Goal: Find specific page/section: Find specific page/section

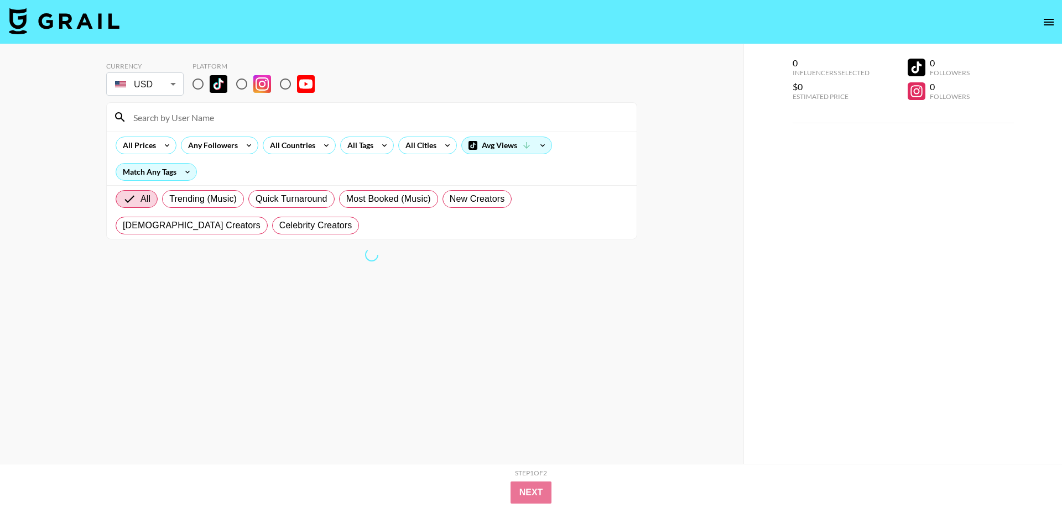
click at [281, 86] on input "radio" at bounding box center [285, 83] width 23 height 23
radio input "true"
click at [249, 113] on input at bounding box center [378, 117] width 503 height 18
paste input "queen.olu"
type input "queen.olu"
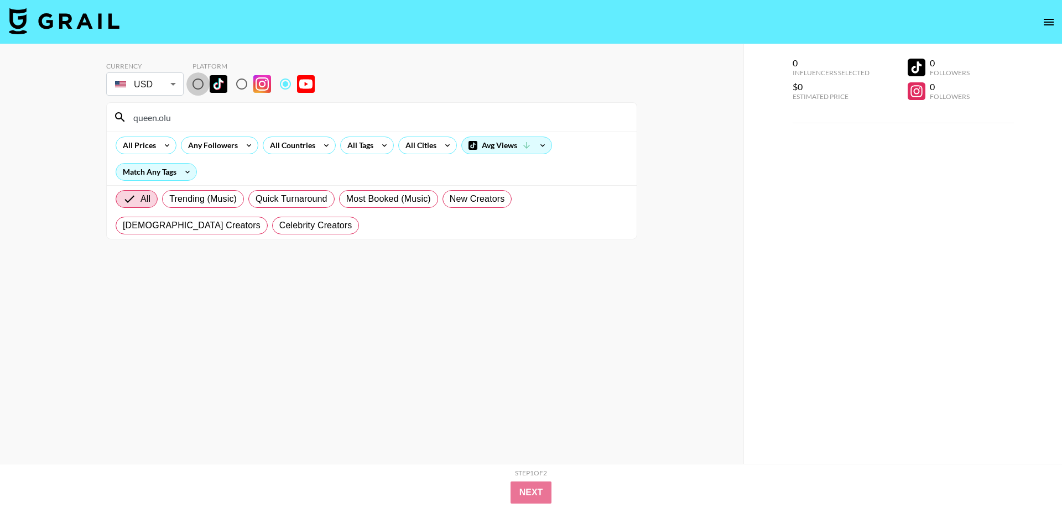
click at [199, 85] on input "radio" at bounding box center [197, 83] width 23 height 23
radio input "true"
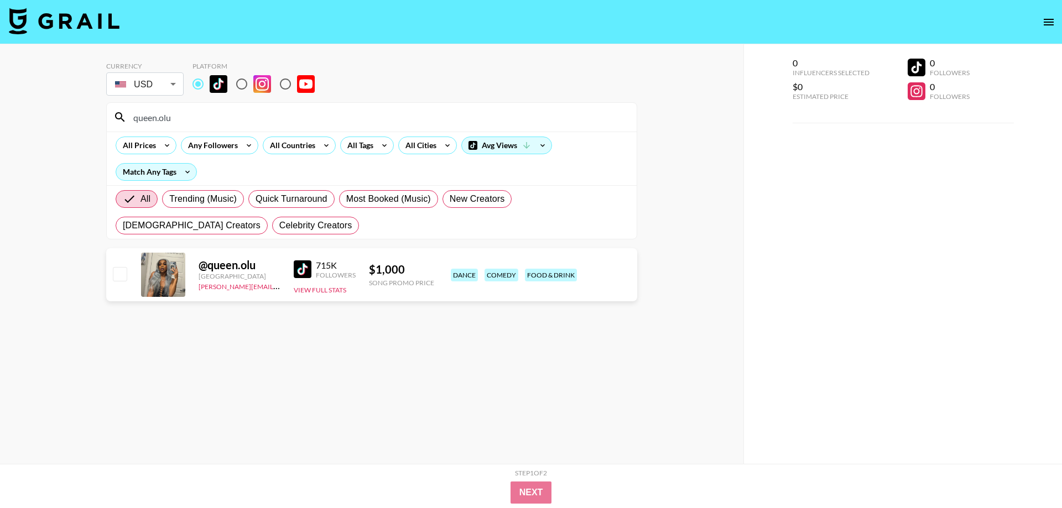
click at [288, 83] on input "radio" at bounding box center [285, 83] width 23 height 23
radio input "true"
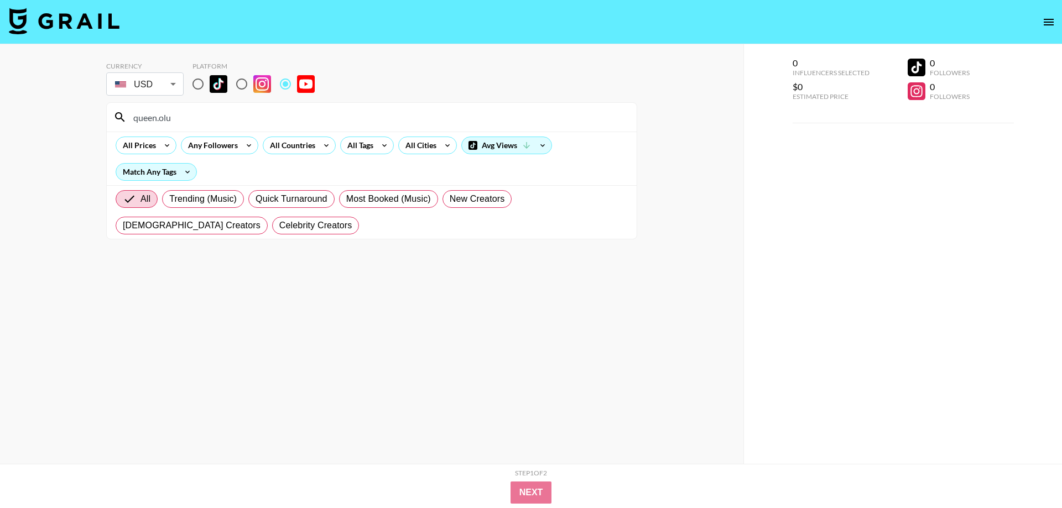
click at [239, 85] on input "radio" at bounding box center [241, 83] width 23 height 23
radio input "true"
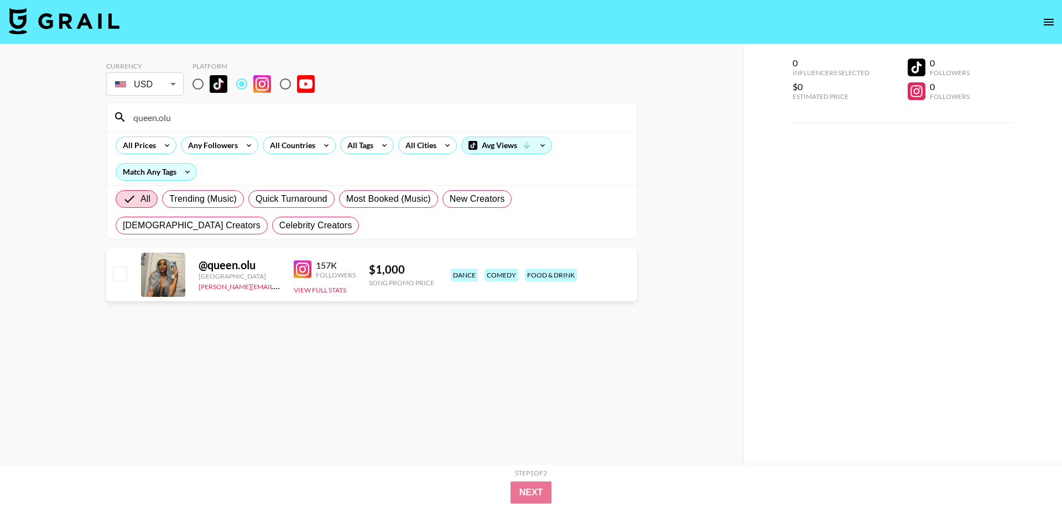
click at [224, 115] on input "queen.olu" at bounding box center [378, 117] width 503 height 18
paste input "Samandmonica"
click at [243, 122] on input "Samandmonica" at bounding box center [378, 117] width 503 height 18
paste input "/mariona.rom"
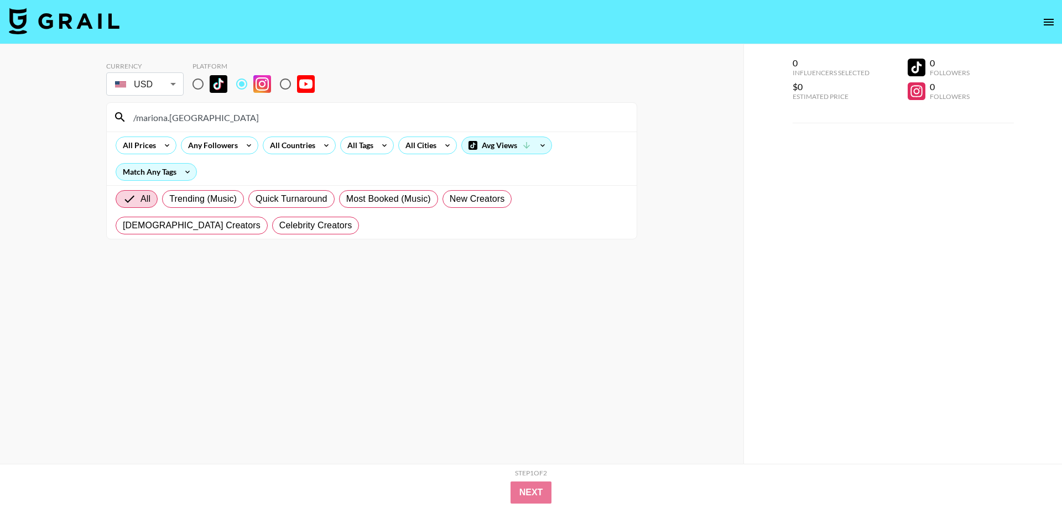
click at [138, 117] on input "/mariona.[GEOGRAPHIC_DATA]" at bounding box center [378, 117] width 503 height 18
type input "mariona.[GEOGRAPHIC_DATA]"
click at [197, 83] on input "radio" at bounding box center [197, 83] width 23 height 23
radio input "true"
click at [243, 84] on input "radio" at bounding box center [241, 83] width 23 height 23
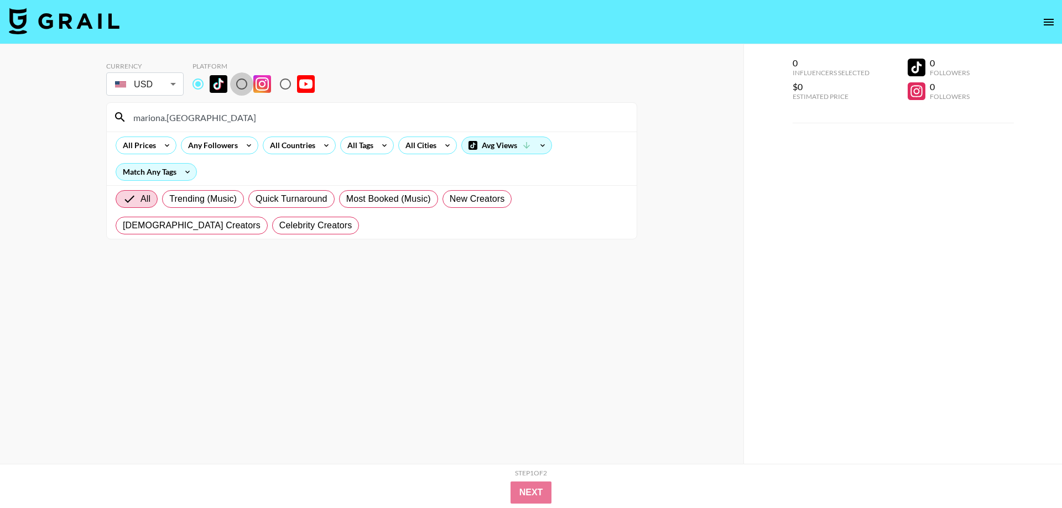
radio input "true"
click at [219, 120] on input "mariona.[GEOGRAPHIC_DATA]" at bounding box center [378, 117] width 503 height 18
click at [205, 85] on input "radio" at bounding box center [197, 83] width 23 height 23
radio input "true"
click at [213, 112] on input "mariona.[GEOGRAPHIC_DATA]" at bounding box center [378, 117] width 503 height 18
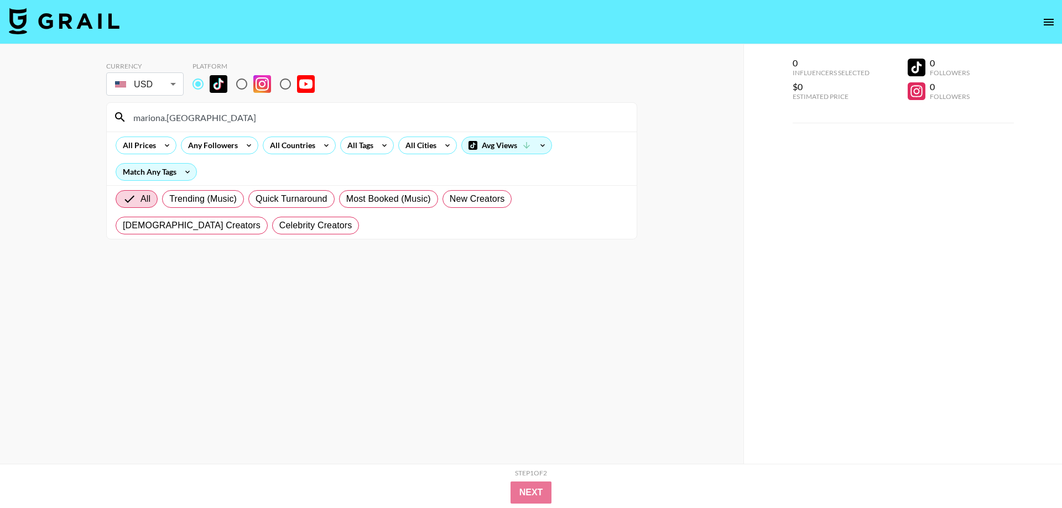
paste input "[URL][DOMAIN_NAME]"
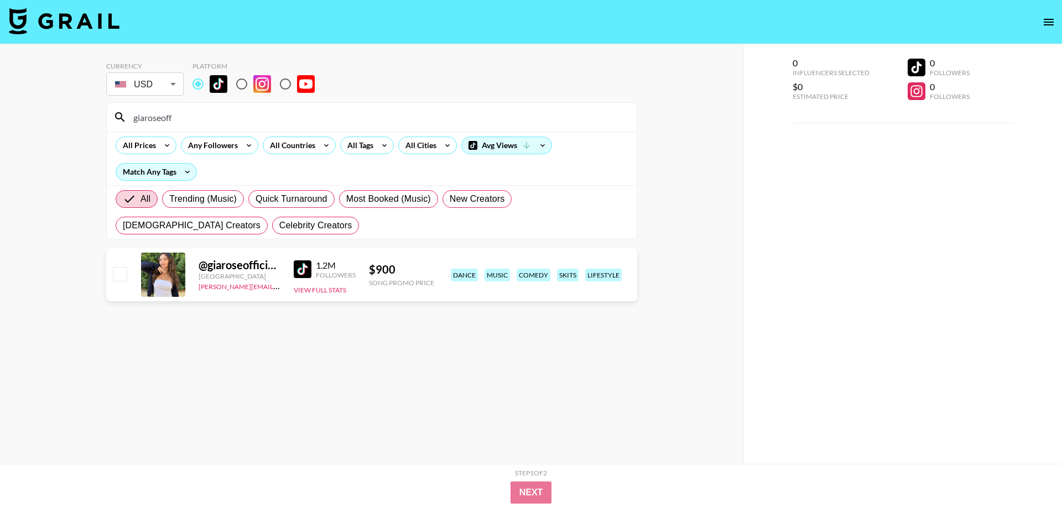
click at [165, 120] on input "giaroseoff" at bounding box center [378, 117] width 503 height 18
type input "giaroseoff"
